Goal: Information Seeking & Learning: Compare options

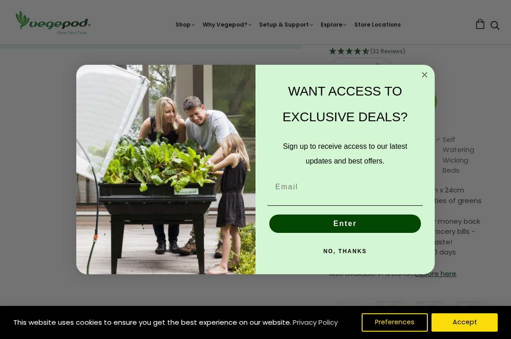
scroll to position [203, 0]
click at [419, 80] on icon "Close dialog" at bounding box center [424, 74] width 11 height 11
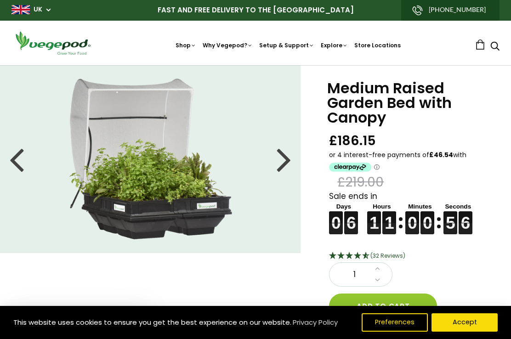
scroll to position [0, 0]
